Goal: Task Accomplishment & Management: Use online tool/utility

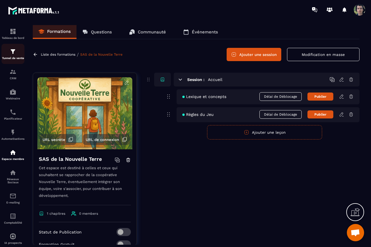
click at [14, 55] on img at bounding box center [12, 51] width 7 height 7
click at [12, 51] on img at bounding box center [12, 51] width 7 height 7
click at [39, 54] on link at bounding box center [36, 54] width 7 height 5
click at [17, 38] on p "Tableau de bord" at bounding box center [12, 37] width 23 height 3
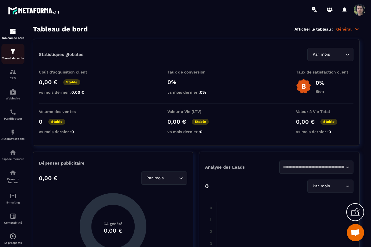
click at [14, 53] on img at bounding box center [12, 51] width 7 height 7
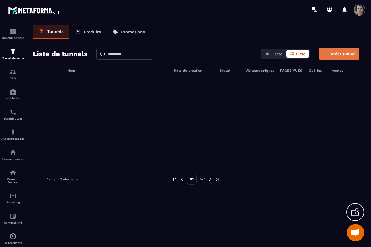
click at [337, 52] on span "Créer tunnel" at bounding box center [343, 54] width 25 height 6
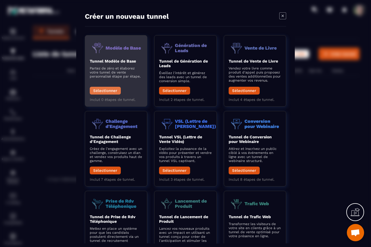
click at [109, 91] on button "Sélectionner" at bounding box center [105, 91] width 31 height 8
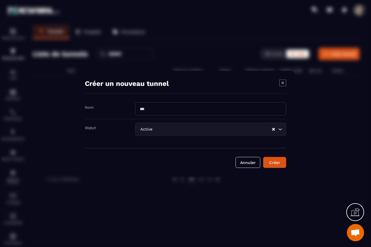
click at [165, 112] on input "Modal window" at bounding box center [210, 108] width 151 height 13
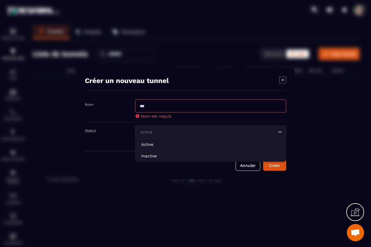
click at [201, 132] on input "Search for option" at bounding box center [208, 132] width 138 height 6
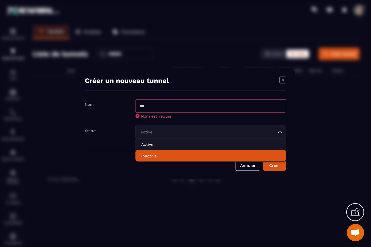
click at [179, 159] on li "Inactive" at bounding box center [211, 156] width 150 height 12
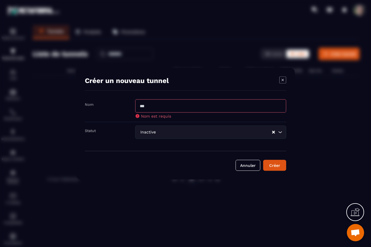
click at [174, 107] on input "Modal window" at bounding box center [210, 105] width 151 height 13
type input "**********"
click at [280, 166] on div "Créer" at bounding box center [275, 165] width 16 height 6
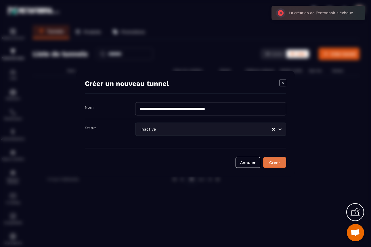
click at [279, 163] on div "Créer" at bounding box center [275, 162] width 16 height 6
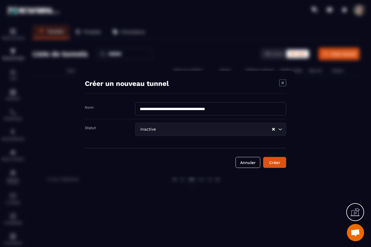
click at [282, 127] on icon "Search for option" at bounding box center [280, 129] width 6 height 6
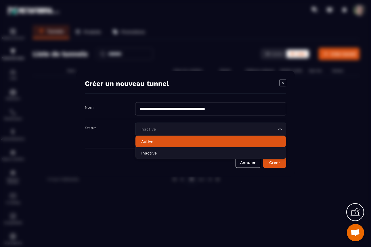
click at [239, 145] on li "Active" at bounding box center [211, 141] width 150 height 12
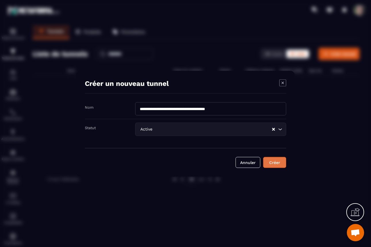
click at [275, 161] on div "Créer" at bounding box center [275, 162] width 16 height 6
click at [280, 129] on icon "Search for option" at bounding box center [280, 129] width 6 height 6
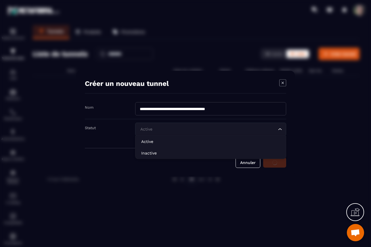
click at [280, 129] on icon "Search for option" at bounding box center [279, 129] width 3 height 2
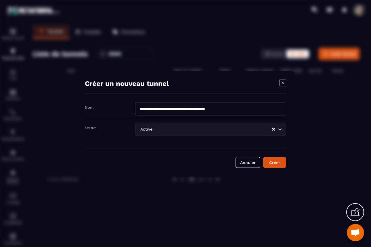
click at [281, 83] on icon "Modal window" at bounding box center [282, 82] width 7 height 7
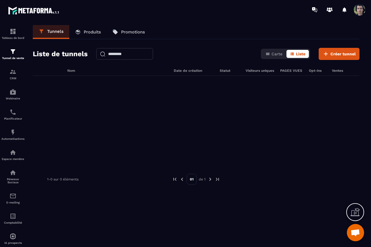
click at [362, 10] on span at bounding box center [360, 10] width 12 height 12
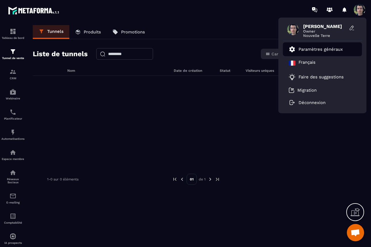
click at [313, 48] on p "Paramètres généraux" at bounding box center [321, 49] width 44 height 5
